Goal: Information Seeking & Learning: Check status

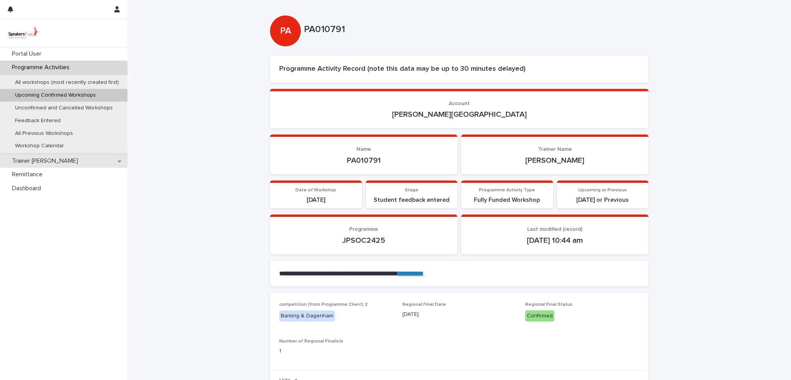
click at [36, 162] on p "Trainer [PERSON_NAME]" at bounding box center [46, 160] width 75 height 7
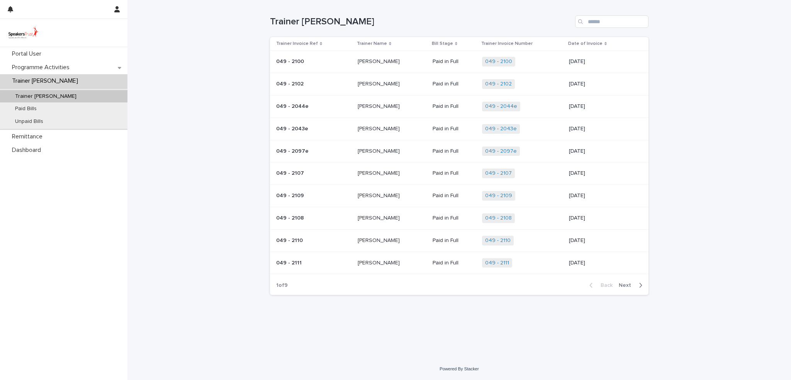
click at [625, 285] on span "Next" at bounding box center [627, 284] width 17 height 5
click at [29, 136] on p "Remittance" at bounding box center [29, 136] width 40 height 7
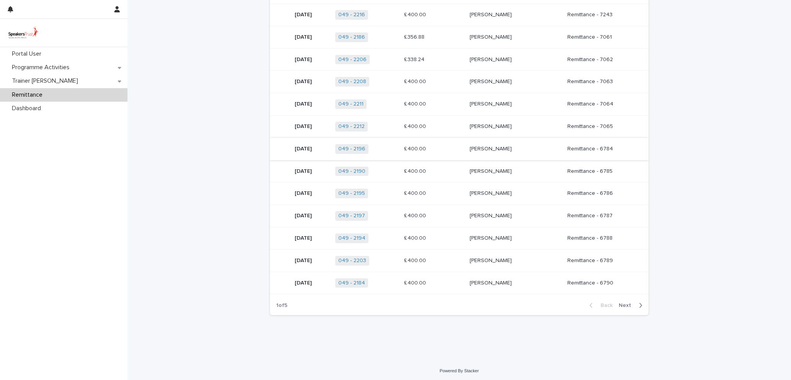
scroll to position [204, 0]
click at [624, 302] on span "Next" at bounding box center [627, 304] width 17 height 5
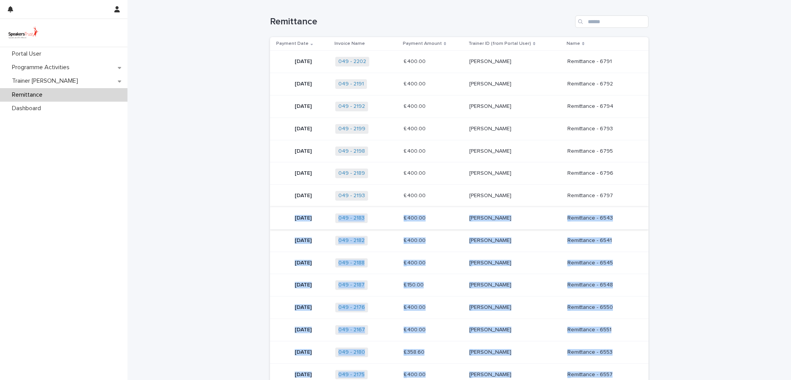
drag, startPoint x: 622, startPoint y: 211, endPoint x: 285, endPoint y: 215, distance: 337.5
click at [285, 215] on tbody "[DATE] 049 - 2202 + 0 £ 400.00 £ 400.00 [PERSON_NAME] [PERSON_NAME] Remittance …" at bounding box center [459, 274] width 378 height 446
copy tbody "18 Loremip 2825 907 - 7537 + 0 £ 444.30 £ 984.88 Dolo Sitamet Cons Adipisc Elit…"
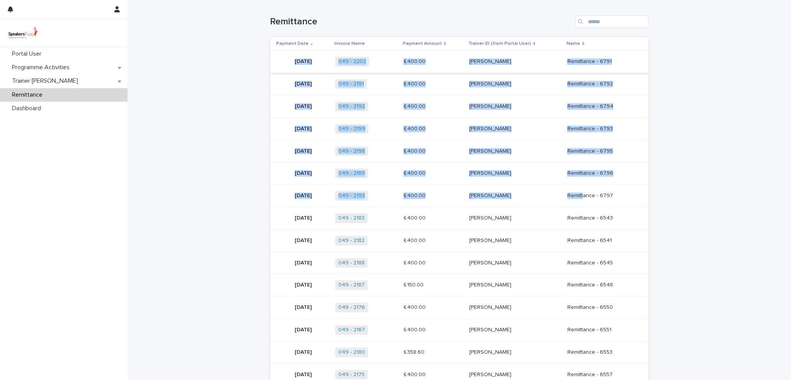
drag, startPoint x: 588, startPoint y: 194, endPoint x: 290, endPoint y: 61, distance: 325.8
click at [290, 61] on tbody "[DATE] 049 - 2202 + 0 £ 400.00 £ 400.00 [PERSON_NAME] [PERSON_NAME] Remittance …" at bounding box center [459, 274] width 378 height 446
copy tbody "[DATE] 049 - 2202 + 0 £ 400.00 £ 400.00 [PERSON_NAME] [PERSON_NAME] Remittance …"
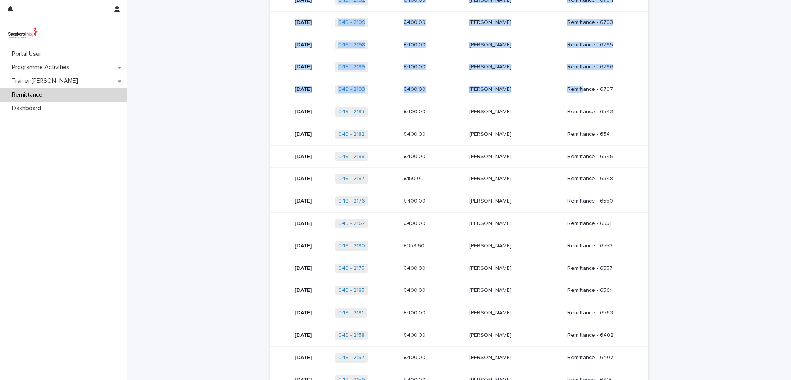
scroll to position [204, 0]
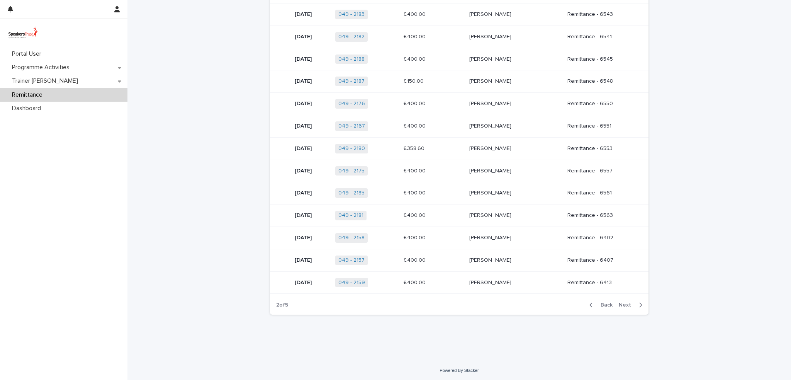
click at [596, 302] on span "Back" at bounding box center [604, 304] width 17 height 5
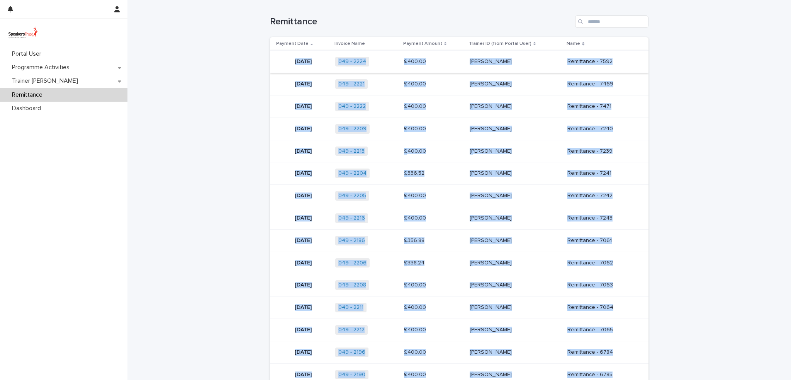
drag, startPoint x: 623, startPoint y: 276, endPoint x: 287, endPoint y: 58, distance: 400.9
click at [287, 58] on tbody "[DATE] 049 - 2224 + 0 £ 400.00 £ 400.00 [PERSON_NAME] [PERSON_NAME] Remittance …" at bounding box center [459, 274] width 378 height 446
copy tbody "53 Lore 1766 855 - 3785 + 7 £ 681.64 £ 315.95 Ipsu Dolorsi Amet Consect Adipisc…"
click at [42, 83] on p "Trainer [PERSON_NAME]" at bounding box center [46, 80] width 75 height 7
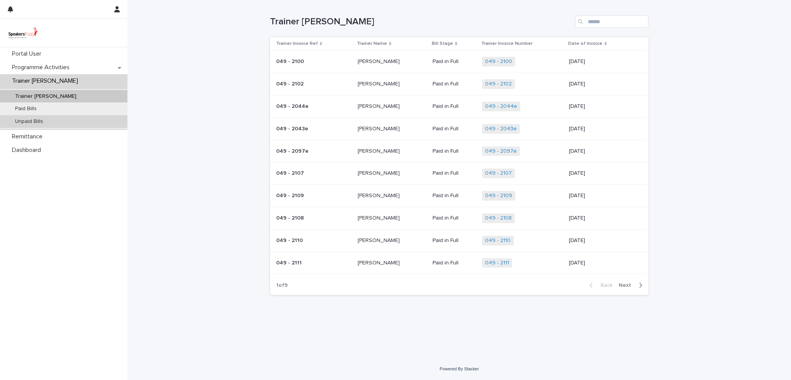
click at [37, 121] on p "Unpaid Bills" at bounding box center [29, 121] width 41 height 7
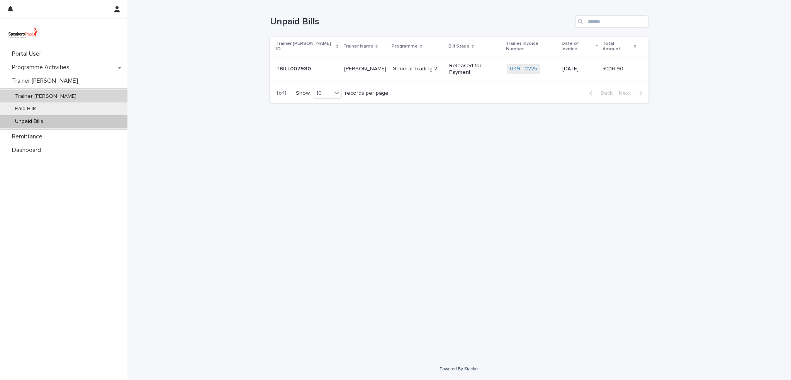
click at [41, 95] on p "Trainer [PERSON_NAME]" at bounding box center [46, 96] width 74 height 7
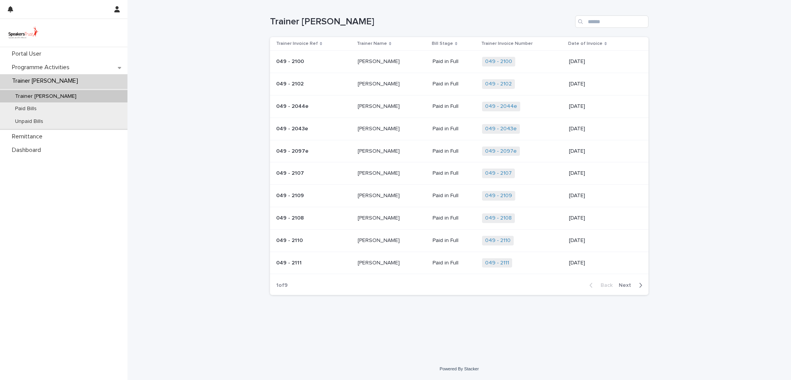
click at [626, 284] on span "Next" at bounding box center [627, 284] width 17 height 5
click at [624, 285] on span "Next" at bounding box center [627, 284] width 17 height 5
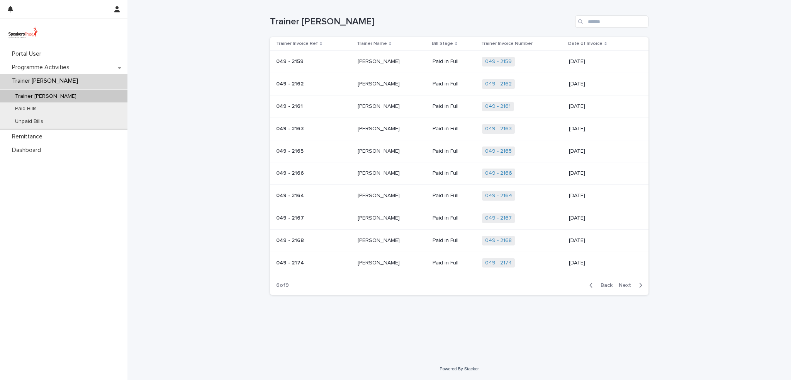
click at [624, 285] on span "Next" at bounding box center [627, 284] width 17 height 5
click at [626, 283] on span "Next" at bounding box center [627, 284] width 17 height 5
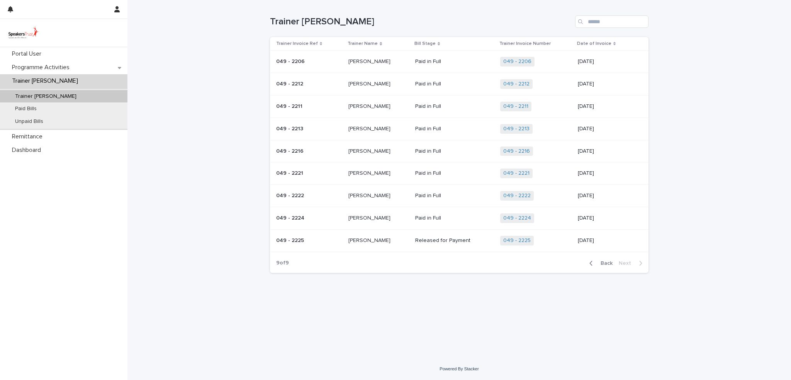
click at [536, 45] on p "Trainer Invoice Number" at bounding box center [524, 43] width 51 height 8
click at [536, 41] on p "Trainer Invoice Number" at bounding box center [524, 43] width 51 height 8
click at [613, 42] on icon at bounding box center [614, 44] width 2 height 4
click at [605, 263] on span "Back" at bounding box center [604, 262] width 17 height 5
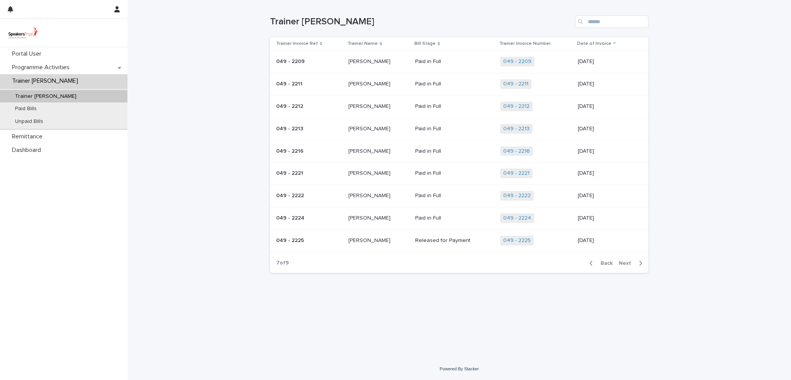
click at [605, 263] on section "Trainer Invoice Ref Trainer Name [PERSON_NAME] Stage Trainer Invoice Number Dat…" at bounding box center [459, 155] width 378 height 236
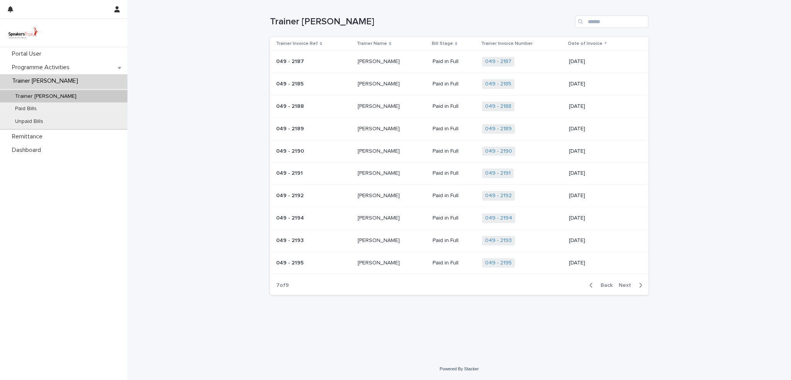
click at [606, 285] on span "Back" at bounding box center [604, 284] width 17 height 5
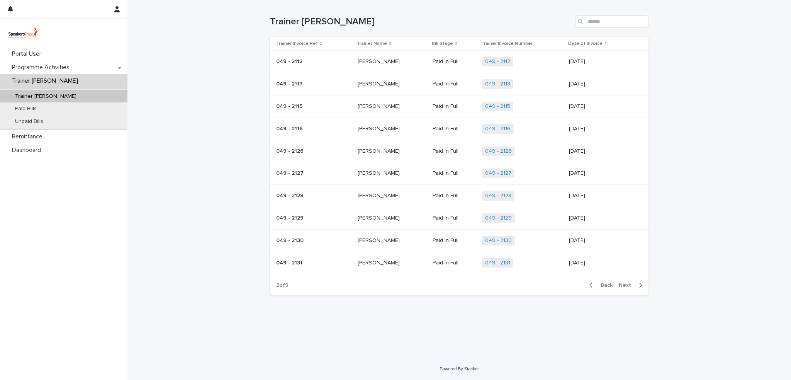
click at [606, 285] on span "Back" at bounding box center [604, 284] width 17 height 5
click at [320, 44] on icon at bounding box center [321, 44] width 2 height 4
